Goal: Use online tool/utility: Utilize a website feature to perform a specific function

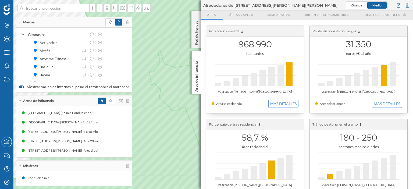
click at [195, 18] on div "Red de tiendas" at bounding box center [195, 29] width 9 height 37
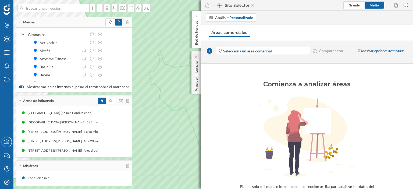
click at [196, 54] on icon at bounding box center [195, 56] width 5 height 5
click at [196, 15] on div "Red de tiendas" at bounding box center [195, 29] width 9 height 37
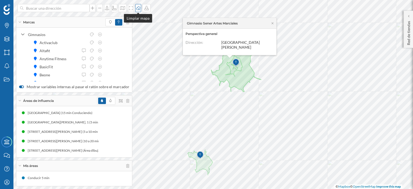
click at [138, 8] on icon at bounding box center [137, 8] width 5 height 4
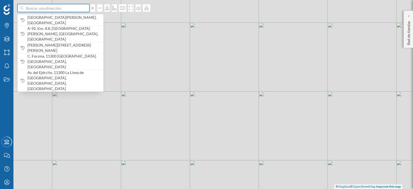
click at [67, 8] on input at bounding box center [53, 8] width 60 height 8
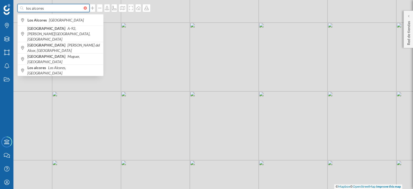
type input "los alcores"
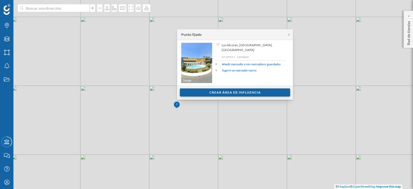
click at [225, 92] on div "Crear área de influencia" at bounding box center [235, 92] width 110 height 8
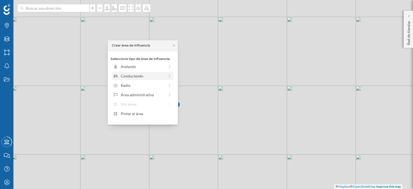
click at [138, 75] on div "Conduciendo" at bounding box center [143, 76] width 44 height 6
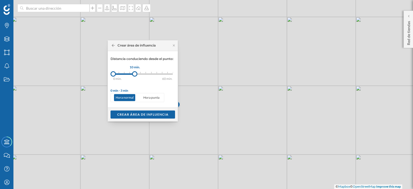
drag, startPoint x: 118, startPoint y: 73, endPoint x: 135, endPoint y: 75, distance: 16.5
click at [135, 75] on div at bounding box center [134, 73] width 5 height 5
click at [151, 113] on div "Crear área de influencia" at bounding box center [142, 114] width 64 height 8
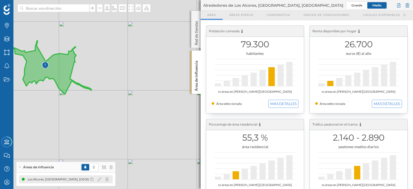
click at [24, 178] on icon at bounding box center [23, 179] width 3 height 3
click at [91, 178] on icon at bounding box center [91, 179] width 3 height 4
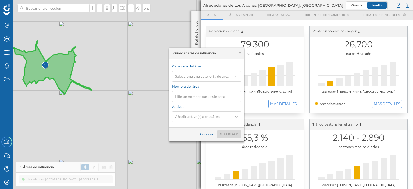
click at [242, 51] on div "Guardar área de influencia" at bounding box center [206, 53] width 74 height 11
click at [239, 53] on icon at bounding box center [240, 53] width 2 height 2
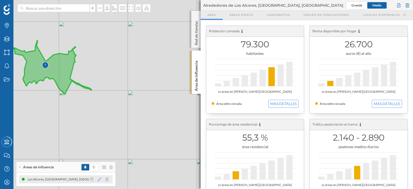
click at [99, 179] on icon at bounding box center [100, 179] width 4 height 4
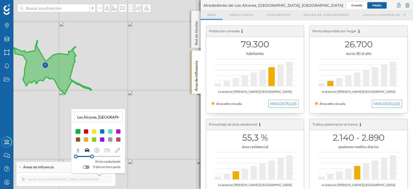
click at [102, 138] on div at bounding box center [101, 139] width 5 height 5
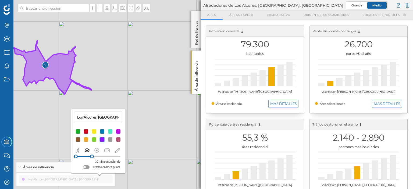
click at [102, 138] on div at bounding box center [101, 139] width 5 height 5
click at [117, 149] on icon at bounding box center [117, 150] width 5 height 5
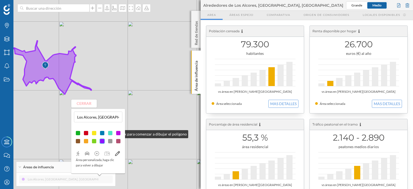
click at [102, 133] on div at bounding box center [101, 132] width 5 height 5
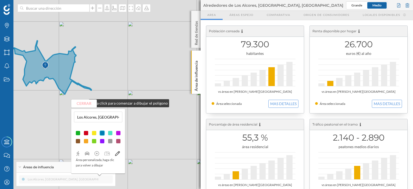
click at [83, 102] on button "Cerrar" at bounding box center [84, 103] width 26 height 8
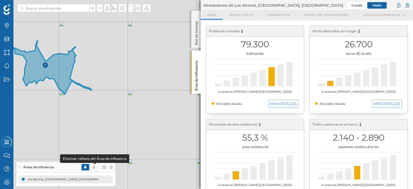
click at [94, 167] on icon at bounding box center [94, 166] width 2 height 3
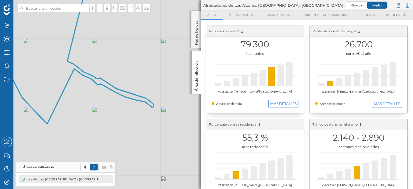
drag, startPoint x: 96, startPoint y: 109, endPoint x: 140, endPoint y: 127, distance: 47.2
click at [140, 127] on div "© Mapbox © OpenStreetMap Improve this map" at bounding box center [206, 94] width 413 height 189
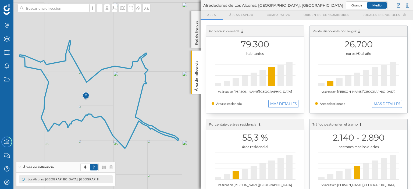
drag, startPoint x: 131, startPoint y: 114, endPoint x: 143, endPoint y: 129, distance: 19.5
click at [143, 130] on div "© Mapbox © OpenStreetMap Improve this map" at bounding box center [206, 94] width 413 height 189
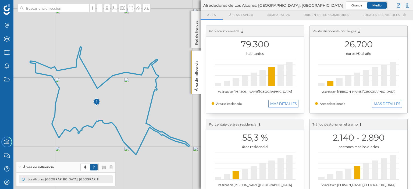
drag, startPoint x: 124, startPoint y: 115, endPoint x: 128, endPoint y: 118, distance: 4.8
click at [134, 121] on icon at bounding box center [109, 100] width 159 height 107
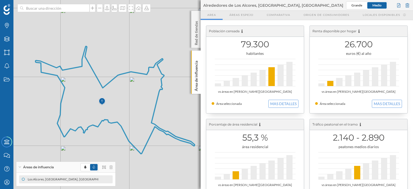
drag, startPoint x: 126, startPoint y: 118, endPoint x: 131, endPoint y: 118, distance: 5.4
click at [131, 118] on icon at bounding box center [114, 99] width 159 height 107
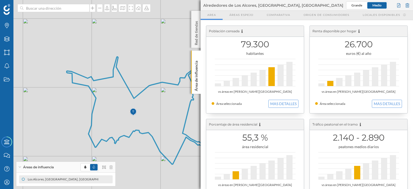
drag, startPoint x: 98, startPoint y: 106, endPoint x: 129, endPoint y: 117, distance: 32.9
click at [129, 117] on icon at bounding box center [146, 110] width 159 height 107
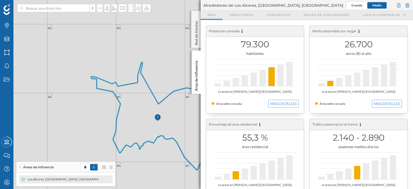
drag, startPoint x: 85, startPoint y: 108, endPoint x: 87, endPoint y: 101, distance: 7.3
click at [87, 101] on div "© Mapbox © OpenStreetMap Improve this map" at bounding box center [206, 94] width 413 height 189
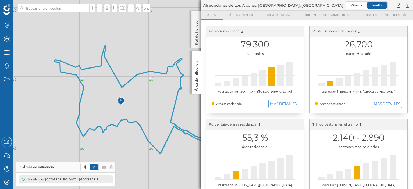
drag, startPoint x: 136, startPoint y: 117, endPoint x: 104, endPoint y: 104, distance: 35.2
click at [104, 104] on icon at bounding box center [134, 99] width 159 height 107
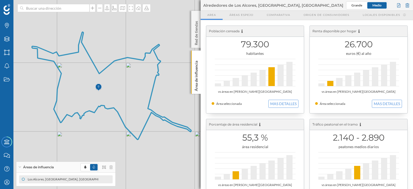
drag, startPoint x: 131, startPoint y: 115, endPoint x: 115, endPoint y: 107, distance: 17.3
click at [115, 107] on icon at bounding box center [111, 85] width 159 height 107
click at [5, 24] on icon at bounding box center [7, 25] width 4 height 5
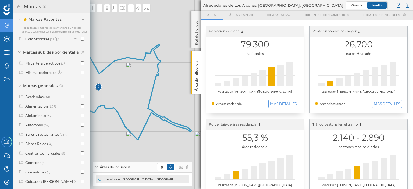
scroll to position [37, 0]
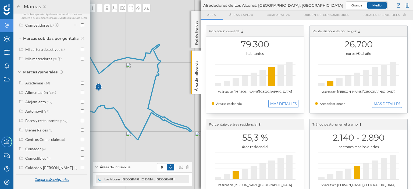
click at [70, 178] on div "Cargar más categorías" at bounding box center [51, 180] width 41 height 8
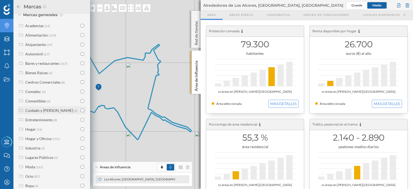
scroll to position [131, 0]
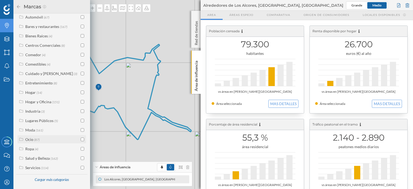
click at [20, 139] on icon at bounding box center [21, 139] width 5 height 4
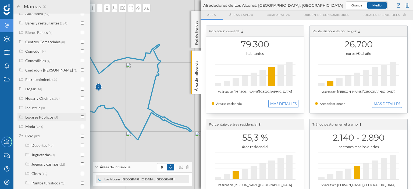
scroll to position [178, 0]
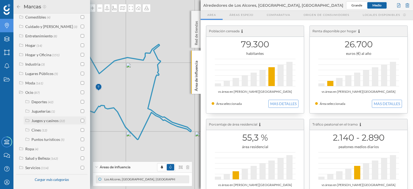
click at [27, 119] on icon at bounding box center [27, 120] width 5 height 4
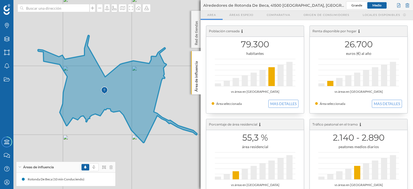
drag, startPoint x: 42, startPoint y: 70, endPoint x: 48, endPoint y: 73, distance: 6.7
click at [48, 73] on div "© Mapbox © OpenStreetMap Improve this map" at bounding box center [206, 94] width 413 height 189
click at [196, 21] on p "Red de tiendas" at bounding box center [195, 32] width 5 height 26
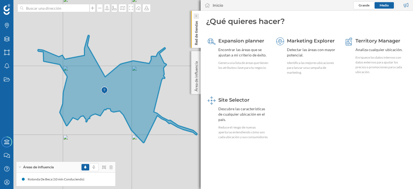
click at [196, 15] on icon at bounding box center [196, 16] width 2 height 3
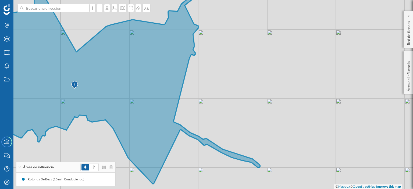
drag, startPoint x: 236, startPoint y: 109, endPoint x: 251, endPoint y: 106, distance: 15.5
click at [251, 106] on div "© Mapbox © OpenStreetMap Improve this map" at bounding box center [206, 94] width 413 height 189
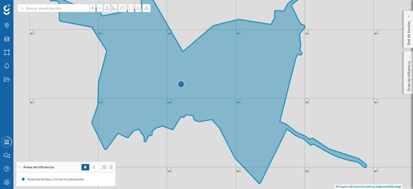
drag, startPoint x: 229, startPoint y: 106, endPoint x: 320, endPoint y: 108, distance: 91.1
click at [320, 108] on div "© Mapbox © OpenStreetMap Improve this map" at bounding box center [206, 94] width 413 height 189
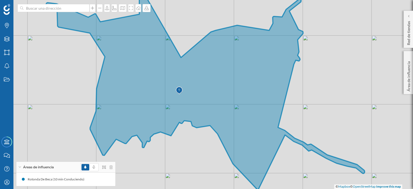
drag, startPoint x: 314, startPoint y: 103, endPoint x: 312, endPoint y: 108, distance: 4.9
click at [312, 108] on div "© Mapbox © OpenStreetMap Improve this map" at bounding box center [206, 94] width 413 height 189
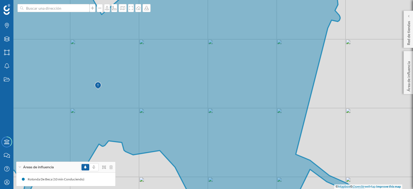
drag, startPoint x: 204, startPoint y: 93, endPoint x: 261, endPoint y: 86, distance: 56.6
click at [261, 86] on icon at bounding box center [177, 93] width 429 height 229
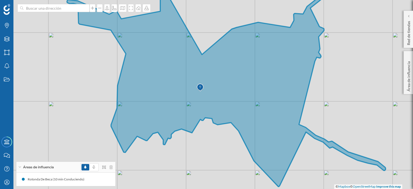
drag, startPoint x: 245, startPoint y: 86, endPoint x: 242, endPoint y: 95, distance: 9.5
click at [242, 95] on icon at bounding box center [226, 86] width 318 height 199
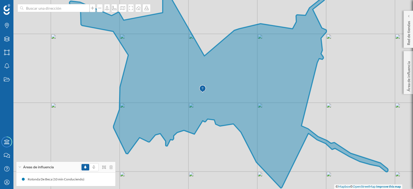
click at [243, 88] on icon at bounding box center [228, 84] width 318 height 208
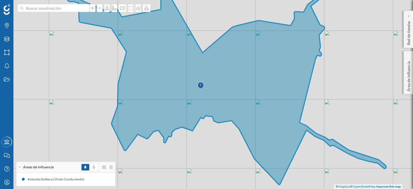
drag, startPoint x: 242, startPoint y: 82, endPoint x: 240, endPoint y: 79, distance: 3.7
click at [240, 79] on icon at bounding box center [226, 81] width 318 height 208
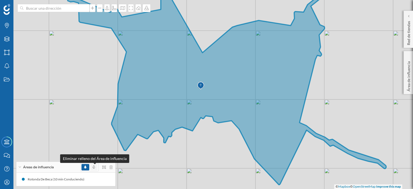
click at [94, 166] on icon at bounding box center [94, 166] width 2 height 3
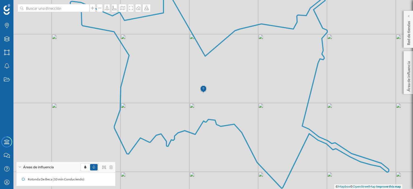
drag, startPoint x: 100, startPoint y: 84, endPoint x: 102, endPoint y: 88, distance: 4.0
click at [102, 88] on div "© Mapbox © OpenStreetMap Improve this map" at bounding box center [206, 94] width 413 height 189
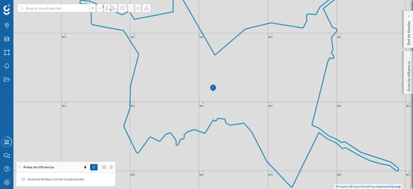
drag, startPoint x: 104, startPoint y: 102, endPoint x: 114, endPoint y: 101, distance: 9.7
click at [114, 101] on div "© Mapbox © OpenStreetMap Improve this map" at bounding box center [206, 94] width 413 height 189
drag, startPoint x: 51, startPoint y: 162, endPoint x: 45, endPoint y: 172, distance: 11.8
click at [45, 172] on div "Áreas de influencia Rotonda De Beca (10 min Conduciendo)" at bounding box center [65, 173] width 99 height 25
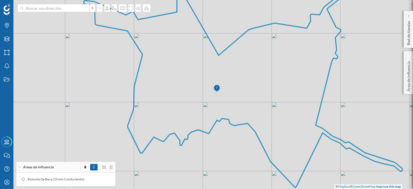
drag, startPoint x: 92, startPoint y: 119, endPoint x: 96, endPoint y: 119, distance: 3.8
click at [96, 119] on div "© Mapbox © OpenStreetMap Improve this map" at bounding box center [206, 94] width 413 height 189
click at [96, 116] on div "© Mapbox © OpenStreetMap Improve this map" at bounding box center [206, 94] width 413 height 189
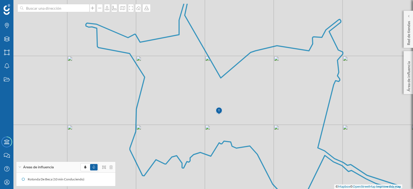
drag, startPoint x: 231, startPoint y: 81, endPoint x: 233, endPoint y: 104, distance: 22.7
click at [233, 104] on icon at bounding box center [245, 106] width 318 height 207
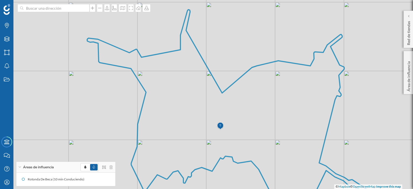
drag, startPoint x: 231, startPoint y: 84, endPoint x: 232, endPoint y: 99, distance: 15.1
click at [232, 99] on icon at bounding box center [246, 117] width 318 height 214
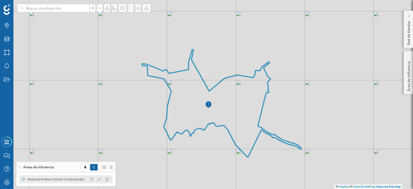
click at [43, 179] on div "Rotonda De Beca (10 min Conduciendo)" at bounding box center [57, 179] width 59 height 5
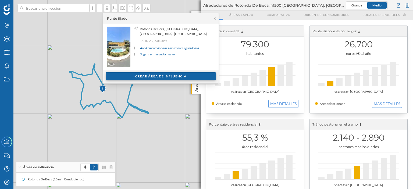
click at [148, 74] on div "Crear área de influencia" at bounding box center [161, 76] width 110 height 8
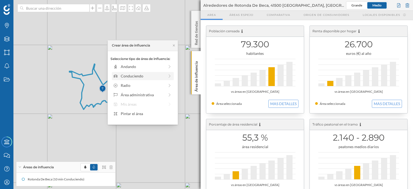
click at [141, 75] on div "Conduciendo" at bounding box center [143, 76] width 44 height 6
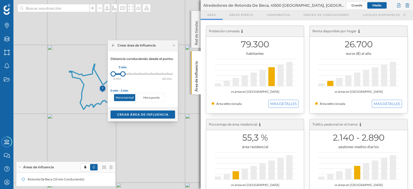
click at [123, 74] on div at bounding box center [122, 73] width 5 height 5
click at [132, 114] on div "Crear área de influencia" at bounding box center [142, 114] width 64 height 8
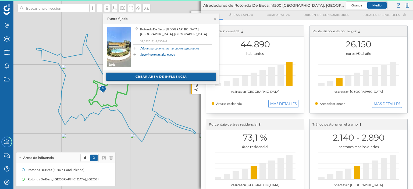
click at [142, 74] on div "Crear área de influencia" at bounding box center [161, 77] width 110 height 8
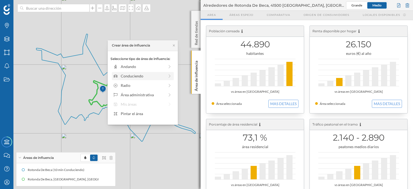
click at [135, 75] on div "Conduciendo" at bounding box center [143, 76] width 44 height 6
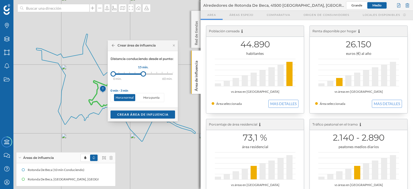
drag, startPoint x: 119, startPoint y: 74, endPoint x: 142, endPoint y: 74, distance: 23.6
click at [142, 74] on div at bounding box center [143, 73] width 5 height 5
drag, startPoint x: 114, startPoint y: 73, endPoint x: 123, endPoint y: 74, distance: 8.6
click at [123, 74] on div at bounding box center [123, 73] width 5 height 5
drag, startPoint x: 140, startPoint y: 74, endPoint x: 136, endPoint y: 74, distance: 4.0
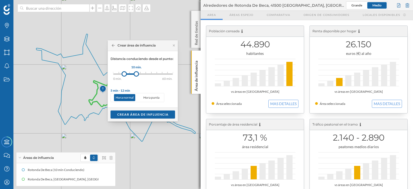
click at [136, 74] on div at bounding box center [136, 73] width 5 height 5
click at [133, 113] on div "Crear área de influencia" at bounding box center [142, 114] width 64 height 8
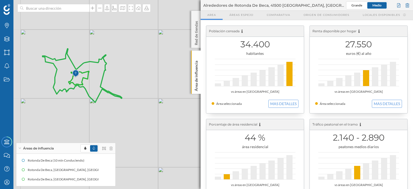
drag, startPoint x: 123, startPoint y: 84, endPoint x: 150, endPoint y: 90, distance: 28.5
click at [153, 92] on div "© Mapbox © OpenStreetMap Improve this map" at bounding box center [206, 94] width 413 height 189
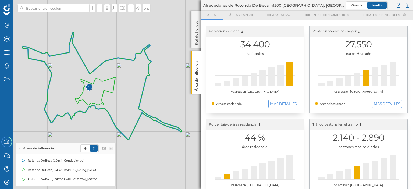
drag, startPoint x: 91, startPoint y: 77, endPoint x: 110, endPoint y: 73, distance: 19.7
click at [110, 73] on icon at bounding box center [102, 85] width 159 height 107
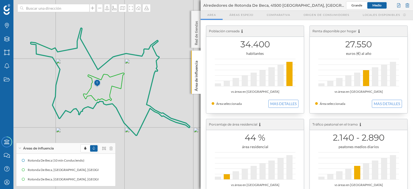
drag, startPoint x: 111, startPoint y: 90, endPoint x: 117, endPoint y: 87, distance: 7.0
click at [117, 87] on icon at bounding box center [103, 87] width 41 height 28
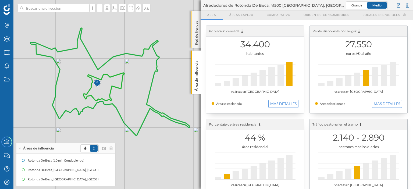
click at [196, 15] on div "Red de tiendas" at bounding box center [195, 29] width 9 height 37
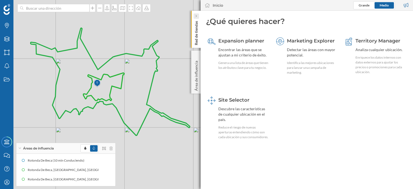
click at [195, 15] on icon at bounding box center [196, 16] width 2 height 3
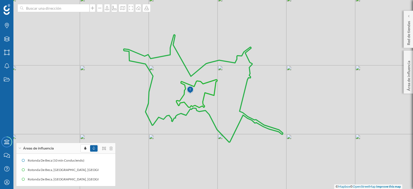
drag, startPoint x: 197, startPoint y: 87, endPoint x: 290, endPoint y: 94, distance: 93.2
click at [290, 94] on div "© Mapbox © OpenStreetMap Improve this map" at bounding box center [206, 94] width 413 height 189
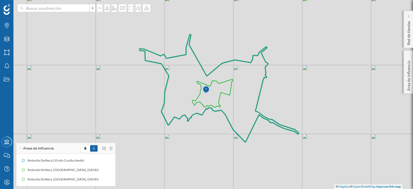
drag, startPoint x: 165, startPoint y: 92, endPoint x: 181, endPoint y: 91, distance: 15.9
click at [181, 91] on icon at bounding box center [218, 87] width 159 height 107
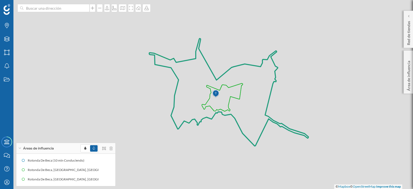
drag, startPoint x: 181, startPoint y: 88, endPoint x: 190, endPoint y: 92, distance: 10.2
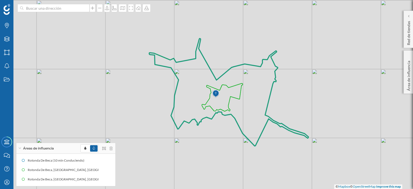
click at [190, 92] on icon at bounding box center [228, 91] width 159 height 107
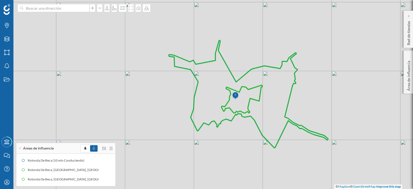
drag, startPoint x: 173, startPoint y: 139, endPoint x: 191, endPoint y: 141, distance: 18.4
click at [191, 141] on div "© Mapbox © OpenStreetMap Improve this map" at bounding box center [206, 94] width 413 height 189
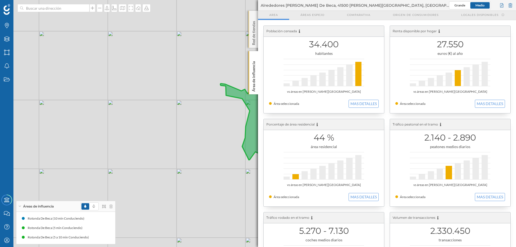
click at [253, 21] on p "Red de tiendas" at bounding box center [253, 32] width 5 height 26
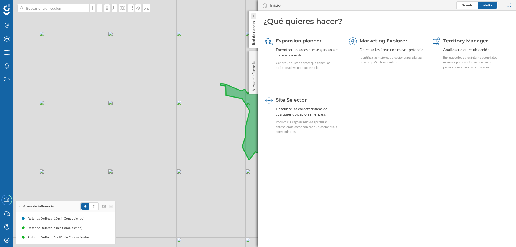
click at [254, 15] on icon at bounding box center [254, 16] width 2 height 3
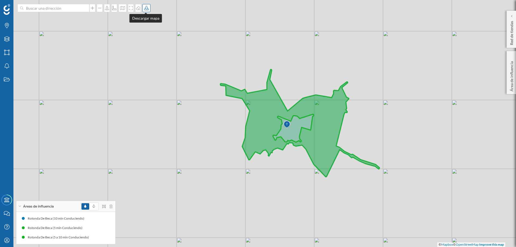
click at [145, 9] on icon at bounding box center [146, 8] width 5 height 4
click at [136, 6] on div at bounding box center [138, 8] width 6 height 8
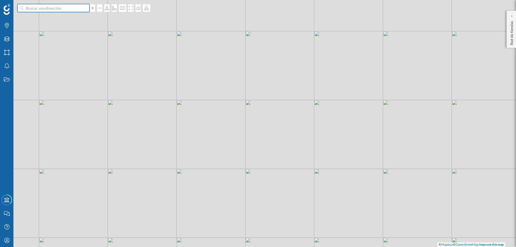
click at [65, 9] on input at bounding box center [53, 8] width 60 height 8
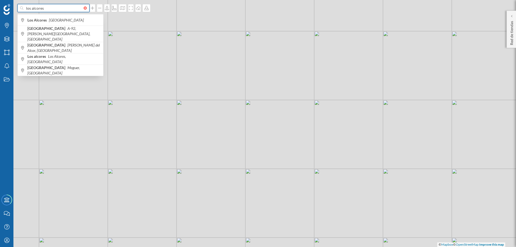
type input "los alcores"
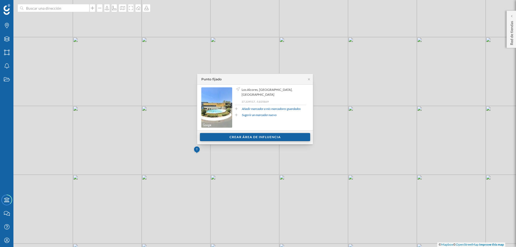
drag, startPoint x: 239, startPoint y: 137, endPoint x: 219, endPoint y: 135, distance: 19.4
click at [219, 135] on div "Crear área de influencia" at bounding box center [255, 137] width 110 height 8
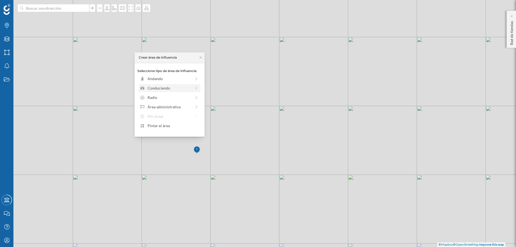
click at [158, 87] on div "Conduciendo" at bounding box center [170, 88] width 44 height 6
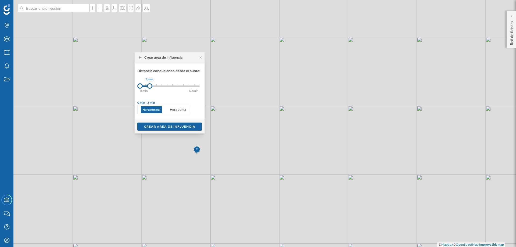
drag, startPoint x: 144, startPoint y: 85, endPoint x: 150, endPoint y: 86, distance: 5.4
click at [150, 86] on div at bounding box center [149, 85] width 5 height 5
click at [165, 125] on div "Crear área de influencia" at bounding box center [169, 126] width 64 height 8
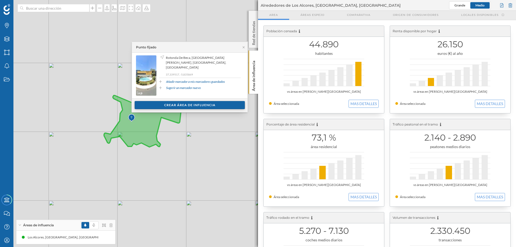
click at [164, 104] on div "Crear área de influencia" at bounding box center [190, 105] width 110 height 8
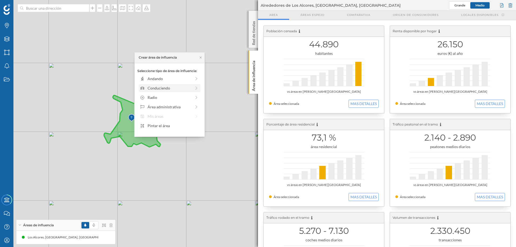
click at [154, 88] on div "Conduciendo" at bounding box center [170, 88] width 44 height 6
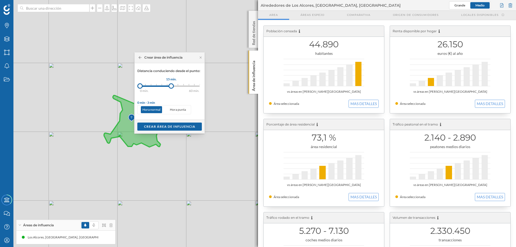
drag, startPoint x: 146, startPoint y: 85, endPoint x: 170, endPoint y: 87, distance: 24.0
click at [172, 88] on div at bounding box center [170, 85] width 5 height 5
drag, startPoint x: 140, startPoint y: 85, endPoint x: 150, endPoint y: 85, distance: 10.2
click at [150, 85] on div at bounding box center [150, 85] width 5 height 5
drag, startPoint x: 171, startPoint y: 86, endPoint x: 162, endPoint y: 85, distance: 9.2
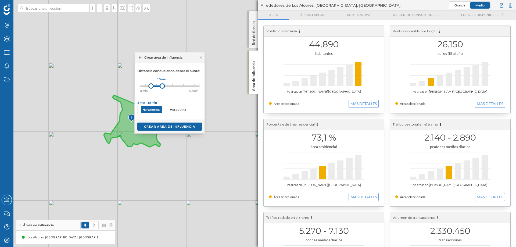
click at [162, 85] on div at bounding box center [162, 85] width 5 height 5
click at [168, 127] on div "Crear área de influencia" at bounding box center [169, 126] width 64 height 8
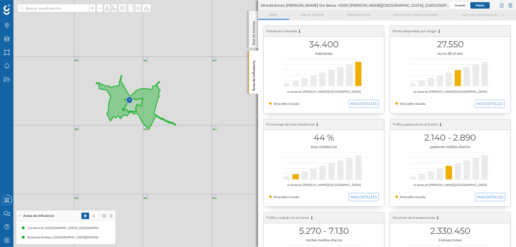
drag, startPoint x: 81, startPoint y: 129, endPoint x: 153, endPoint y: 135, distance: 72.0
click at [153, 135] on div "© Mapbox © OpenStreetMap Improve this map" at bounding box center [258, 123] width 516 height 247
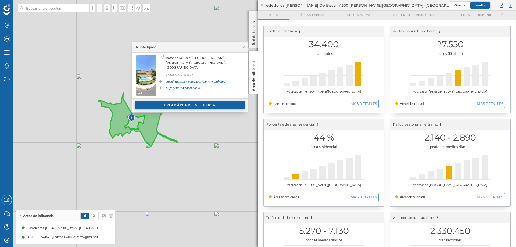
click at [166, 103] on div "Crear área de influencia" at bounding box center [190, 105] width 110 height 8
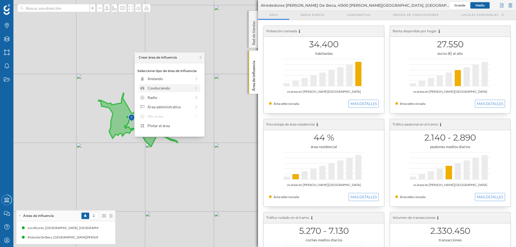
click at [154, 84] on div "Conduciendo" at bounding box center [170, 88] width 62 height 8
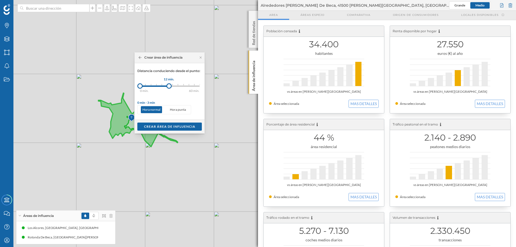
drag, startPoint x: 145, startPoint y: 86, endPoint x: 169, endPoint y: 87, distance: 24.5
click at [169, 87] on div at bounding box center [168, 85] width 5 height 5
drag, startPoint x: 139, startPoint y: 85, endPoint x: 160, endPoint y: 86, distance: 21.2
click at [160, 86] on div at bounding box center [159, 85] width 5 height 5
drag, startPoint x: 165, startPoint y: 85, endPoint x: 172, endPoint y: 85, distance: 6.7
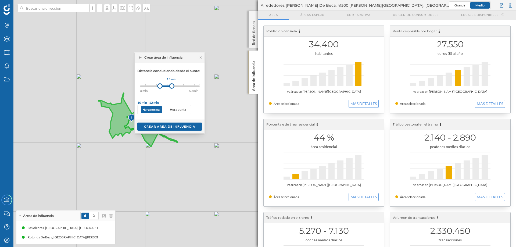
click at [172, 85] on div at bounding box center [171, 85] width 5 height 5
click at [160, 126] on div "Crear área de influencia" at bounding box center [169, 126] width 64 height 8
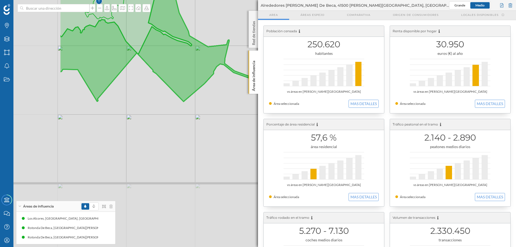
drag, startPoint x: 85, startPoint y: 140, endPoint x: 197, endPoint y: 157, distance: 113.2
click at [200, 166] on div "© Mapbox © OpenStreetMap Improve this map" at bounding box center [258, 123] width 516 height 247
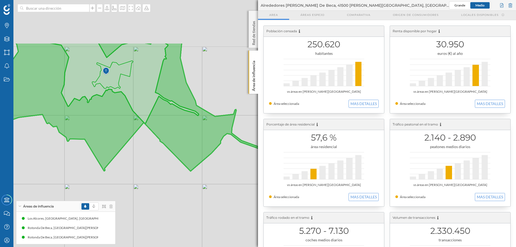
drag, startPoint x: 177, startPoint y: 142, endPoint x: 181, endPoint y: 211, distance: 68.4
click at [181, 211] on div "© Mapbox © OpenStreetMap Improve this map" at bounding box center [258, 123] width 516 height 247
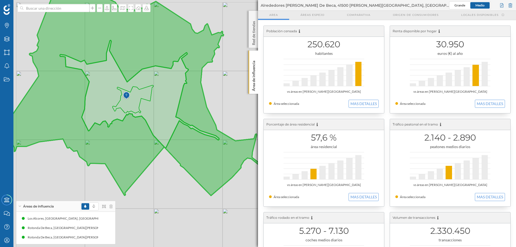
drag, startPoint x: 150, startPoint y: 178, endPoint x: 174, endPoint y: 205, distance: 35.9
click at [174, 205] on div "© Mapbox © OpenStreetMap Improve this map" at bounding box center [258, 123] width 516 height 247
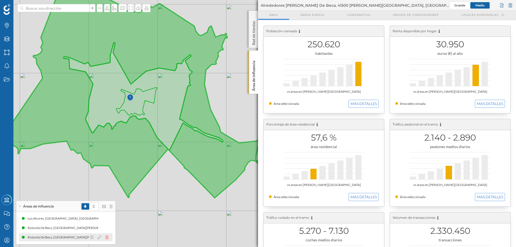
click at [106, 235] on icon at bounding box center [106, 237] width 3 height 4
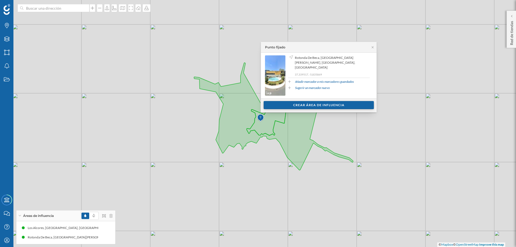
click at [308, 105] on div "Crear área de influencia" at bounding box center [319, 105] width 110 height 8
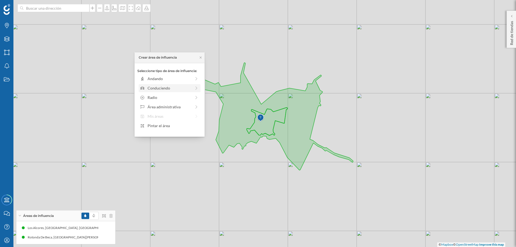
click at [153, 86] on div "Conduciendo" at bounding box center [170, 88] width 44 height 6
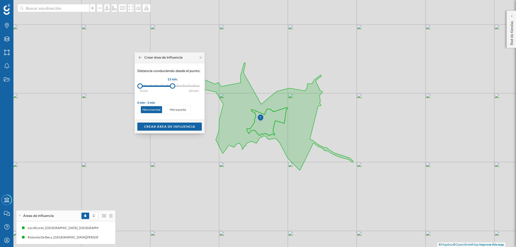
drag, startPoint x: 146, startPoint y: 87, endPoint x: 173, endPoint y: 88, distance: 26.4
click at [173, 88] on div at bounding box center [172, 85] width 5 height 5
drag, startPoint x: 142, startPoint y: 86, endPoint x: 161, endPoint y: 87, distance: 19.4
click at [161, 87] on div at bounding box center [161, 85] width 5 height 5
drag, startPoint x: 173, startPoint y: 85, endPoint x: 177, endPoint y: 85, distance: 3.5
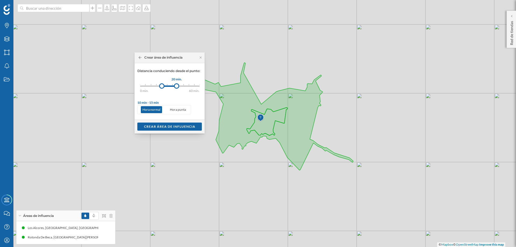
click at [177, 85] on div at bounding box center [176, 85] width 5 height 5
click at [169, 127] on div "Crear área de influencia" at bounding box center [169, 126] width 64 height 8
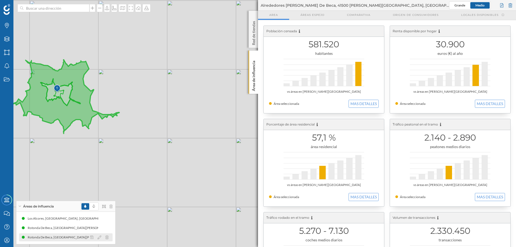
click at [106, 235] on div at bounding box center [101, 237] width 24 height 6
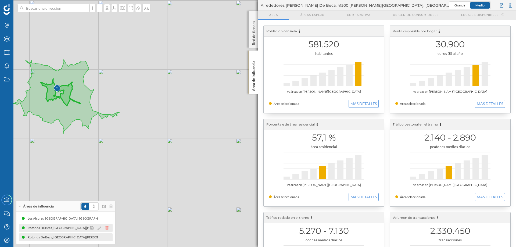
click at [107, 228] on icon at bounding box center [106, 228] width 3 height 4
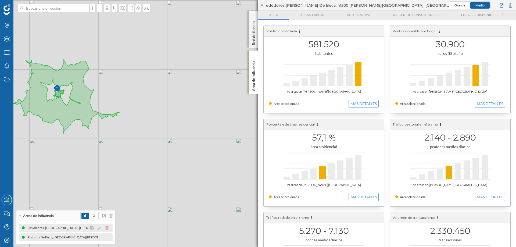
click at [105, 227] on icon at bounding box center [106, 228] width 3 height 4
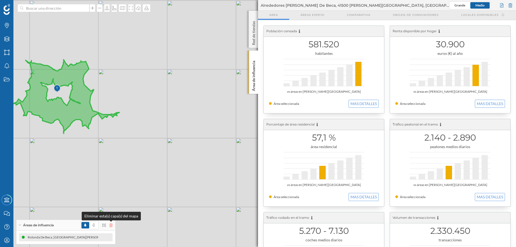
click at [110, 225] on icon at bounding box center [110, 225] width 3 height 4
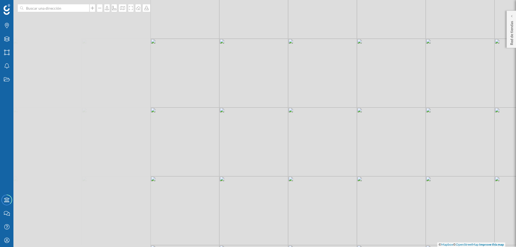
drag, startPoint x: 76, startPoint y: 89, endPoint x: 264, endPoint y: 127, distance: 192.1
click at [265, 127] on div "© Mapbox © OpenStreetMap Improve this map" at bounding box center [258, 123] width 516 height 247
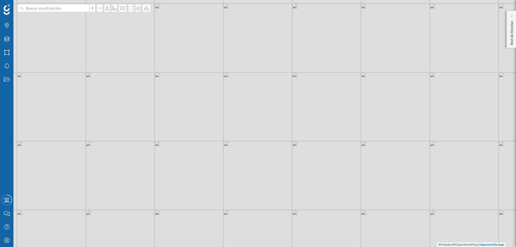
drag, startPoint x: 349, startPoint y: 132, endPoint x: 291, endPoint y: 127, distance: 57.7
click at [291, 127] on div "© Mapbox © OpenStreetMap Improve this map" at bounding box center [258, 123] width 516 height 247
drag, startPoint x: 269, startPoint y: 125, endPoint x: 264, endPoint y: 131, distance: 7.8
click at [274, 148] on div "© Mapbox © OpenStreetMap Improve this map" at bounding box center [258, 123] width 516 height 247
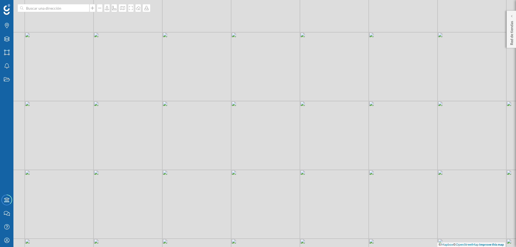
drag, startPoint x: 258, startPoint y: 132, endPoint x: 259, endPoint y: 136, distance: 5.0
click at [263, 146] on div "© Mapbox © OpenStreetMap Improve this map" at bounding box center [258, 123] width 516 height 247
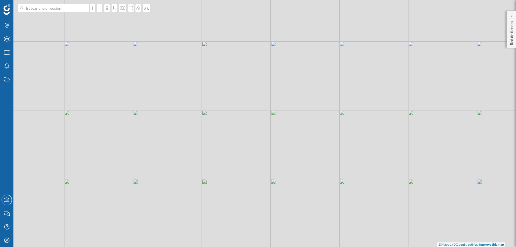
drag, startPoint x: 284, startPoint y: 130, endPoint x: 288, endPoint y: 131, distance: 4.8
click at [288, 131] on div "© Mapbox © OpenStreetMap Improve this map" at bounding box center [258, 123] width 516 height 247
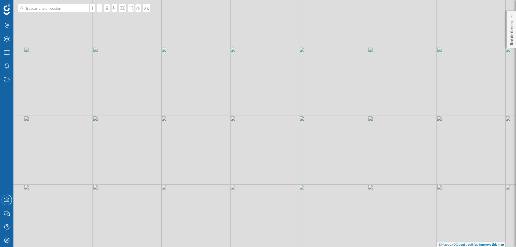
drag, startPoint x: 255, startPoint y: 121, endPoint x: 260, endPoint y: 105, distance: 16.6
click at [260, 105] on div "© Mapbox © OpenStreetMap Improve this map" at bounding box center [258, 123] width 516 height 247
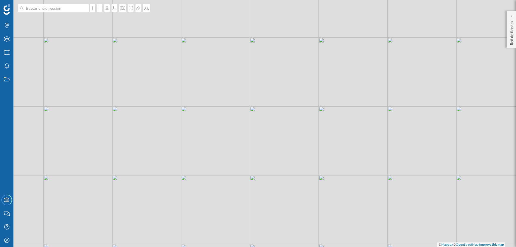
drag, startPoint x: 248, startPoint y: 123, endPoint x: 250, endPoint y: 103, distance: 20.3
click at [266, 114] on div "© Mapbox © OpenStreetMap Improve this map" at bounding box center [258, 123] width 516 height 247
drag, startPoint x: 202, startPoint y: 94, endPoint x: 190, endPoint y: 90, distance: 12.5
click at [190, 90] on div "© Mapbox © OpenStreetMap Improve this map" at bounding box center [258, 123] width 516 height 247
drag, startPoint x: 211, startPoint y: 105, endPoint x: 207, endPoint y: 95, distance: 10.4
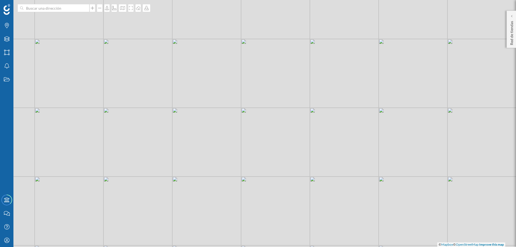
click at [207, 95] on div "© Mapbox © OpenStreetMap Improve this map" at bounding box center [258, 123] width 516 height 247
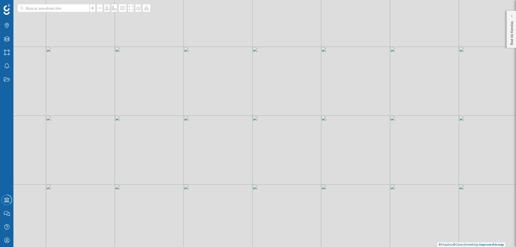
drag, startPoint x: 175, startPoint y: 88, endPoint x: 186, endPoint y: 96, distance: 13.3
click at [186, 96] on div "© Mapbox © OpenStreetMap Improve this map" at bounding box center [258, 123] width 516 height 247
click at [177, 85] on div "© Mapbox © OpenStreetMap Improve this map" at bounding box center [258, 123] width 516 height 247
